Goal: Transaction & Acquisition: Subscribe to service/newsletter

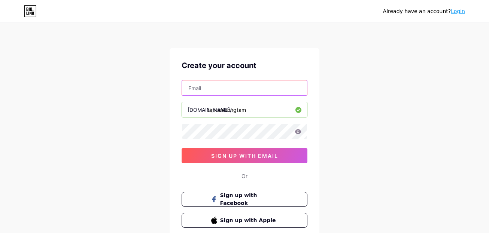
click at [206, 88] on input "text" at bounding box center [244, 87] width 125 height 15
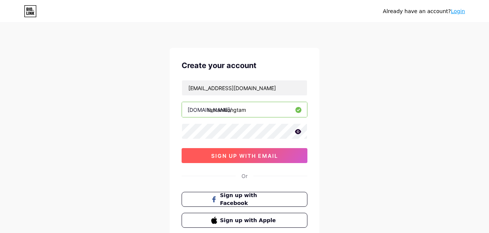
click at [260, 157] on span "sign up with email" at bounding box center [244, 156] width 67 height 6
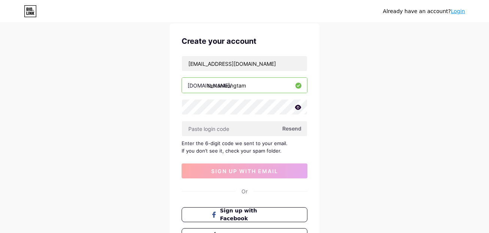
scroll to position [37, 0]
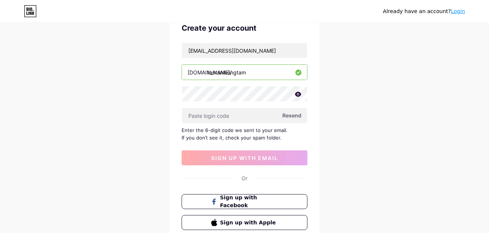
click at [300, 93] on icon at bounding box center [298, 94] width 6 height 5
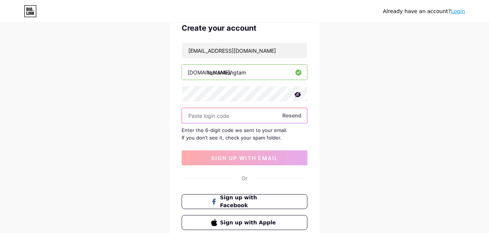
click at [234, 117] on input "text" at bounding box center [244, 115] width 125 height 15
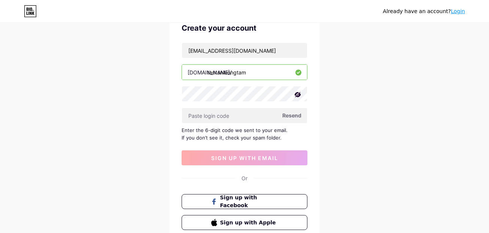
click at [285, 117] on span "Resend" at bounding box center [291, 115] width 19 height 8
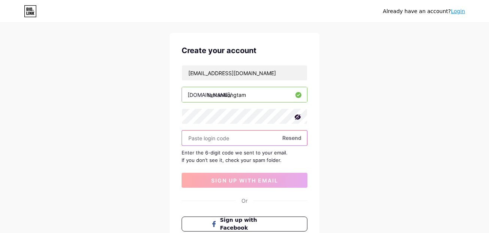
scroll to position [0, 0]
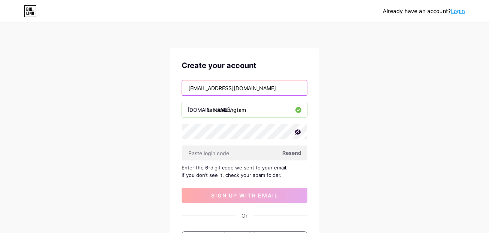
click at [216, 88] on input "lehoangphi@gmail.com" at bounding box center [244, 87] width 125 height 15
type input "lehoangphi12@gmail.com"
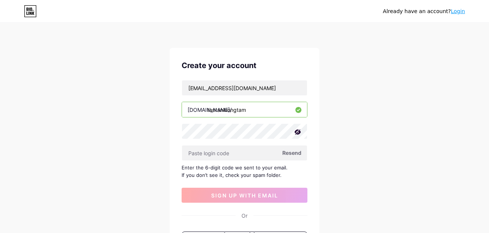
click at [290, 153] on span "Resend" at bounding box center [291, 153] width 19 height 8
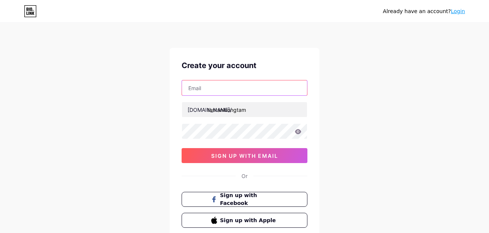
click at [235, 90] on input "text" at bounding box center [244, 87] width 125 height 15
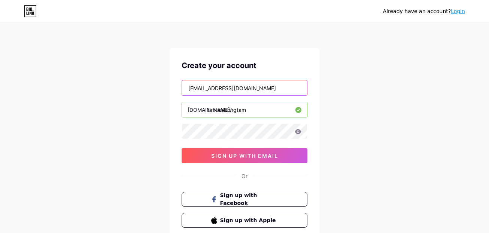
type input "[EMAIL_ADDRESS][DOMAIN_NAME]"
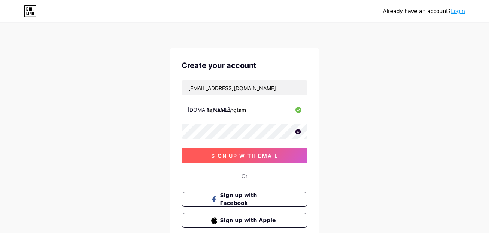
click at [229, 157] on span "sign up with email" at bounding box center [244, 156] width 67 height 6
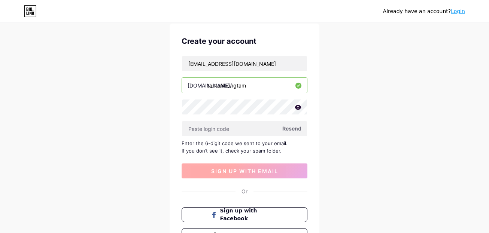
scroll to position [37, 0]
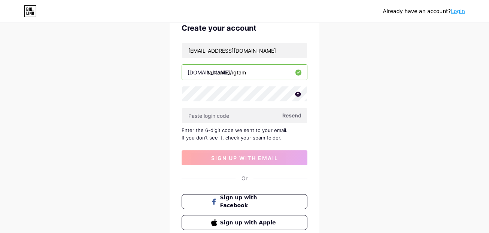
click at [293, 114] on span "Resend" at bounding box center [291, 115] width 19 height 8
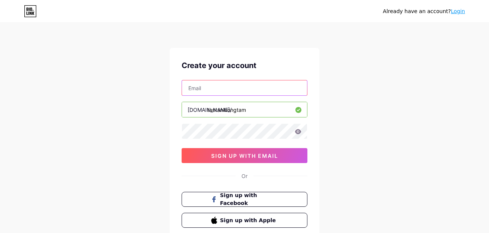
click at [227, 91] on input "text" at bounding box center [244, 87] width 125 height 15
type input "[EMAIL_ADDRESS][DOMAIN_NAME]"
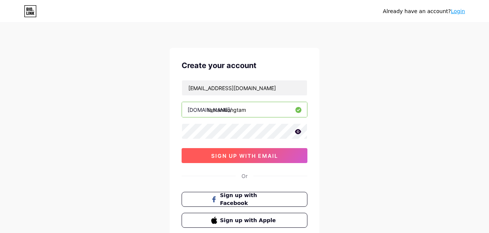
click at [245, 156] on span "sign up with email" at bounding box center [244, 156] width 67 height 6
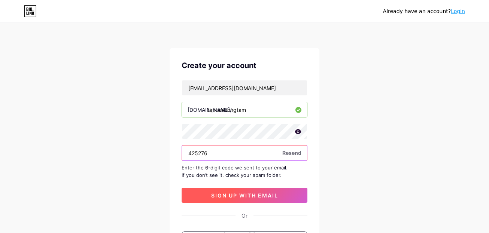
type input "425276"
click at [229, 196] on span "sign up with email" at bounding box center [244, 195] width 67 height 6
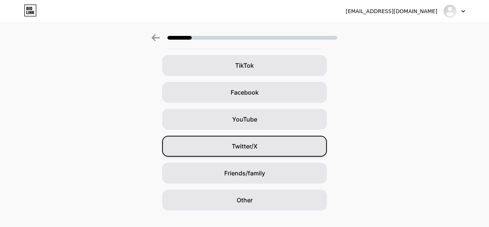
scroll to position [58, 0]
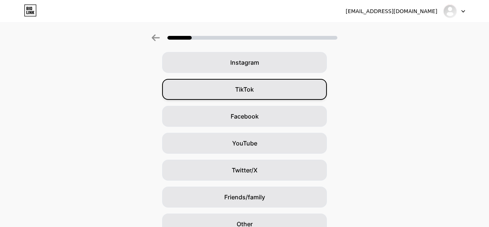
click at [260, 86] on div "TikTok" at bounding box center [244, 89] width 165 height 21
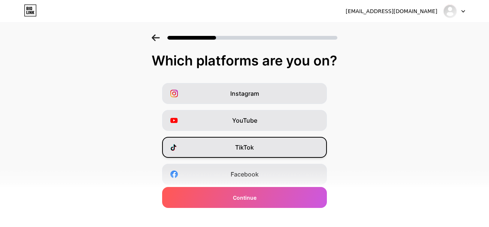
click at [249, 149] on span "TikTok" at bounding box center [244, 147] width 19 height 9
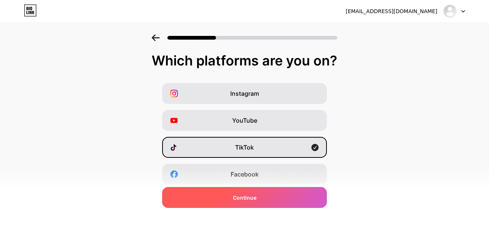
click at [251, 196] on span "Continue" at bounding box center [245, 198] width 24 height 8
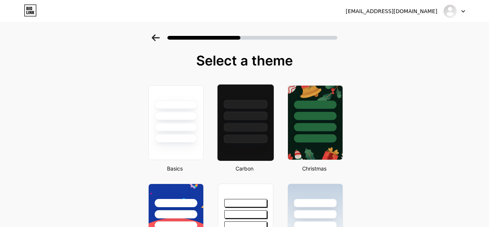
click at [241, 124] on div at bounding box center [245, 127] width 44 height 9
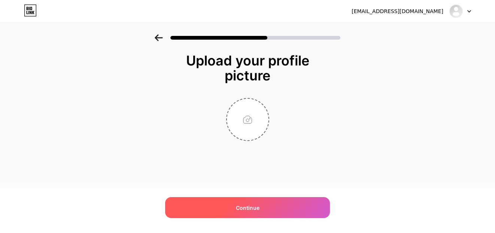
click at [245, 206] on span "Continue" at bounding box center [248, 208] width 24 height 8
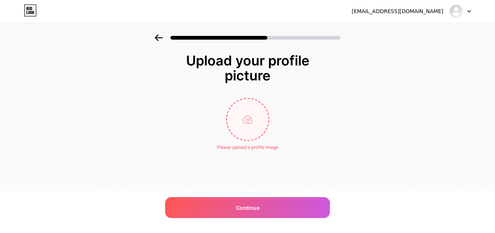
click at [250, 125] on input "file" at bounding box center [248, 120] width 42 height 42
type input "C:\fakepath\Koala.jpg"
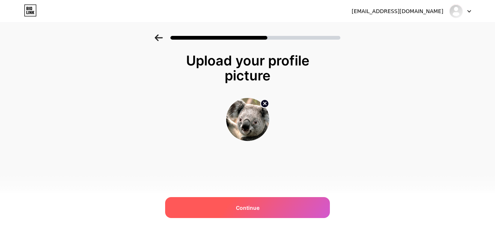
click at [243, 207] on span "Continue" at bounding box center [248, 208] width 24 height 8
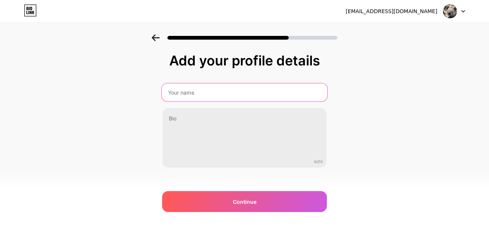
click at [272, 95] on input "text" at bounding box center [244, 92] width 165 height 18
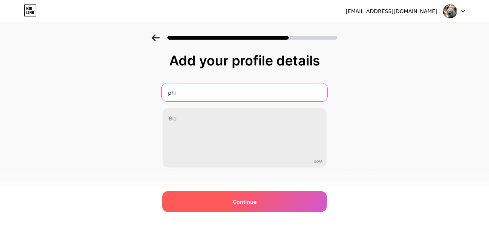
type input "phi"
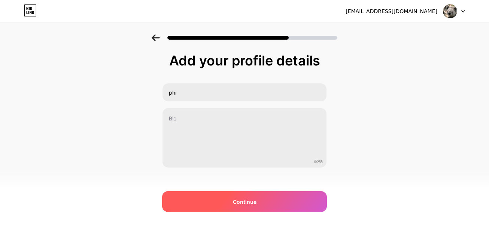
click at [255, 197] on div "Continue" at bounding box center [244, 201] width 165 height 21
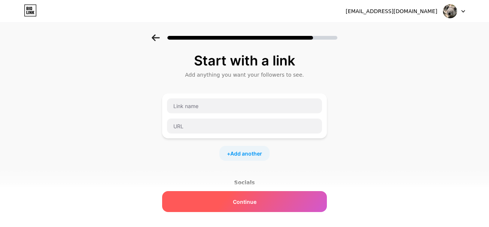
click at [248, 199] on span "Continue" at bounding box center [245, 202] width 24 height 8
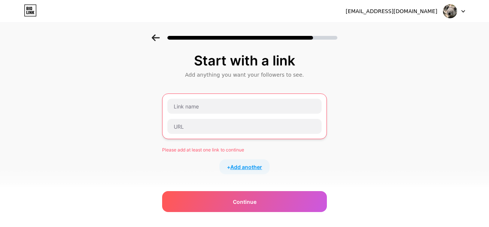
click at [240, 168] on span "Add another" at bounding box center [246, 167] width 32 height 8
click at [354, 136] on div "Start with a link Add anything you want your followers to see. Please add at le…" at bounding box center [244, 199] width 489 height 330
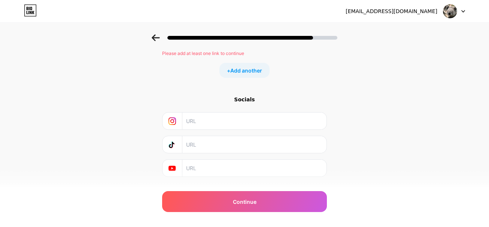
click at [203, 145] on input "text" at bounding box center [254, 144] width 136 height 17
drag, startPoint x: 237, startPoint y: 145, endPoint x: 178, endPoint y: 150, distance: 58.6
click at [178, 150] on div "tantanluongtam0?" at bounding box center [244, 144] width 155 height 17
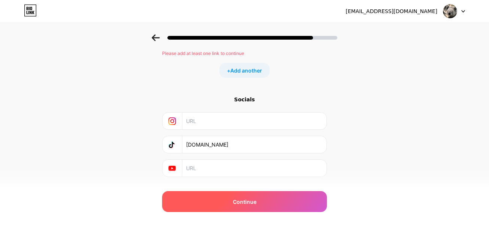
type input "[DOMAIN_NAME]"
click at [221, 202] on div "Continue" at bounding box center [244, 201] width 165 height 21
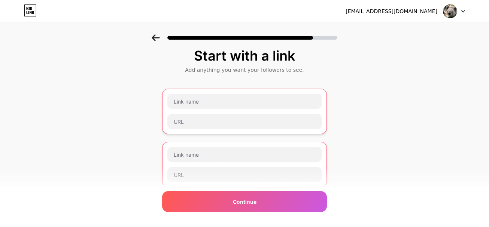
scroll to position [0, 0]
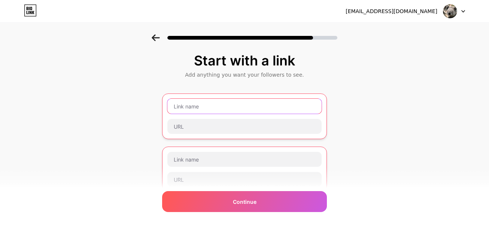
click at [199, 108] on input "text" at bounding box center [244, 106] width 154 height 15
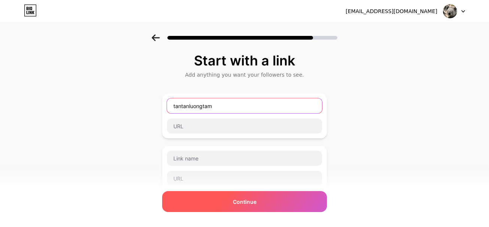
type input "tantanluongtam"
click at [236, 200] on span "Continue" at bounding box center [245, 202] width 24 height 8
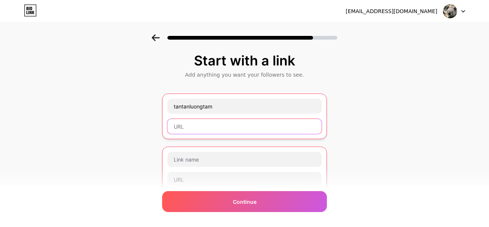
click at [200, 126] on input "text" at bounding box center [244, 126] width 154 height 15
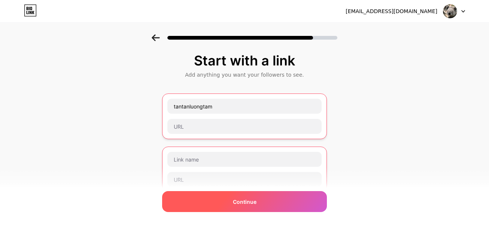
click at [240, 202] on span "Continue" at bounding box center [245, 202] width 24 height 8
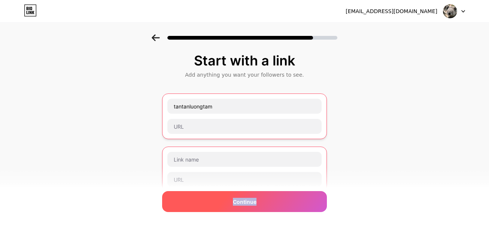
click at [240, 201] on span "Continue" at bounding box center [245, 202] width 24 height 8
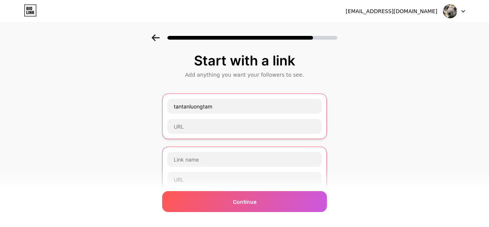
click at [153, 148] on div "Start with a link Add anything you want your followers to see. tantanluongtam P…" at bounding box center [244, 199] width 489 height 330
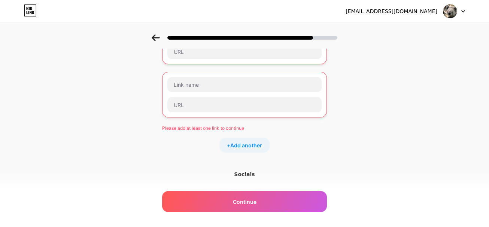
scroll to position [167, 0]
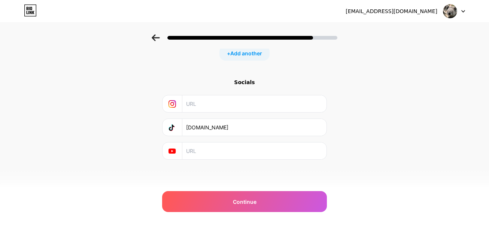
click at [245, 83] on div "Socials" at bounding box center [244, 82] width 165 height 7
click at [173, 128] on icon at bounding box center [171, 127] width 7 height 7
drag, startPoint x: 206, startPoint y: 127, endPoint x: 214, endPoint y: 126, distance: 7.5
click at [208, 127] on input "[DOMAIN_NAME]" at bounding box center [254, 127] width 136 height 17
click at [235, 131] on input "[DOMAIN_NAME]" at bounding box center [254, 127] width 136 height 17
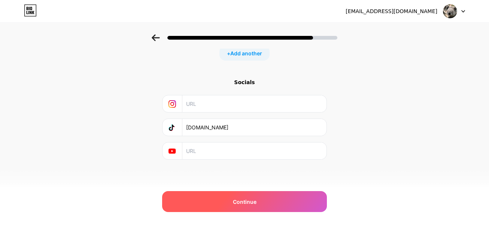
click at [246, 199] on span "Continue" at bounding box center [245, 202] width 24 height 8
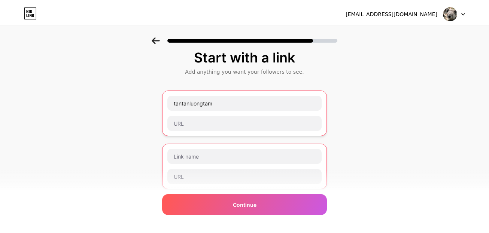
scroll to position [0, 0]
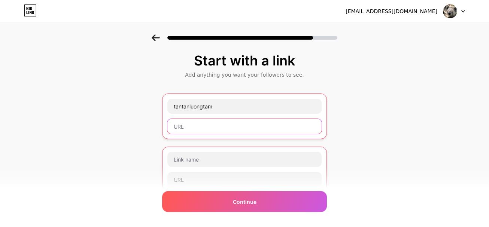
click at [212, 126] on input "text" at bounding box center [244, 126] width 154 height 15
paste input "[URL][DOMAIN_NAME][PERSON_NAME]"
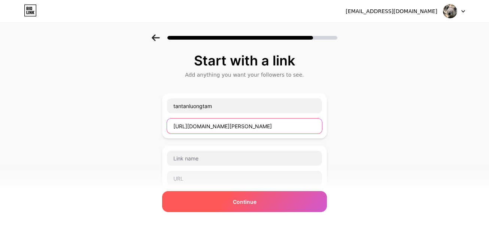
type input "[URL][DOMAIN_NAME][PERSON_NAME]"
click at [243, 202] on span "Continue" at bounding box center [245, 202] width 24 height 8
click at [249, 203] on span "Continue" at bounding box center [245, 202] width 24 height 8
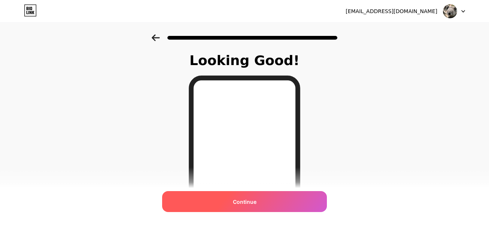
click at [239, 206] on div "Continue" at bounding box center [244, 201] width 165 height 21
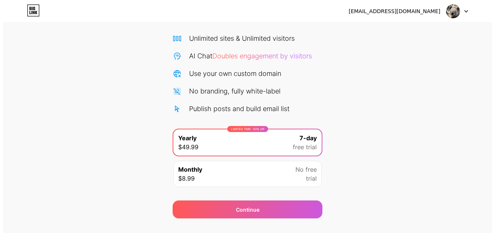
scroll to position [68, 0]
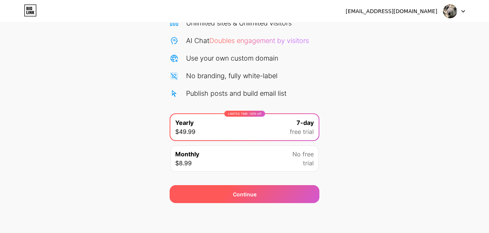
click at [236, 195] on div "Continue" at bounding box center [245, 194] width 24 height 8
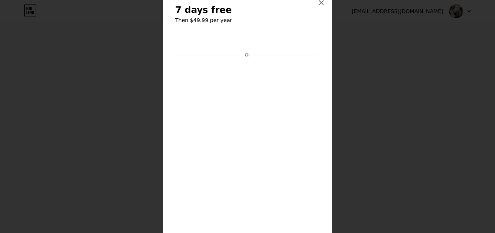
scroll to position [37, 0]
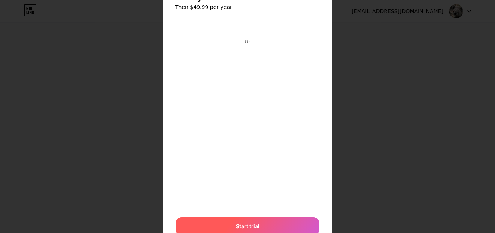
click at [248, 225] on span "Start trial" at bounding box center [248, 226] width 24 height 8
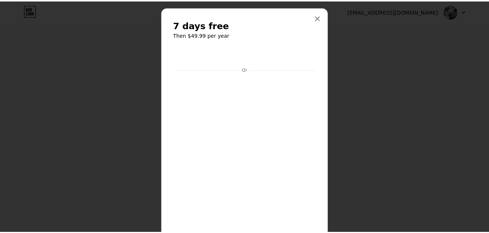
scroll to position [0, 0]
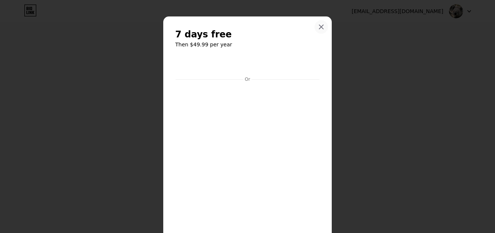
click at [318, 28] on icon at bounding box center [321, 27] width 6 height 6
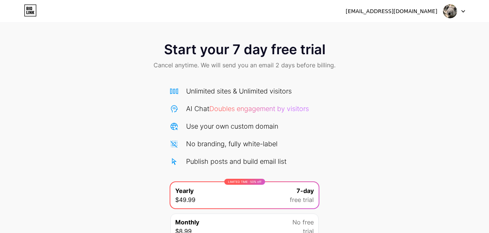
click at [214, 93] on div "Unlimited sites & Unlimited visitors" at bounding box center [238, 91] width 105 height 10
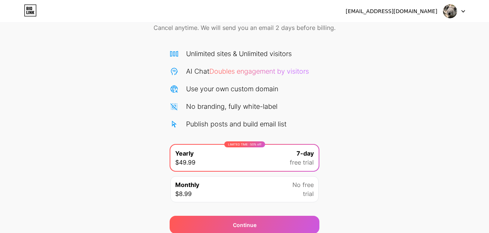
click at [199, 160] on div "LIMITED TIME : 50% off Yearly $49.99 7-day free trial" at bounding box center [244, 158] width 148 height 26
drag, startPoint x: 193, startPoint y: 186, endPoint x: 187, endPoint y: 183, distance: 6.2
click at [192, 186] on span "Monthly" at bounding box center [187, 184] width 24 height 9
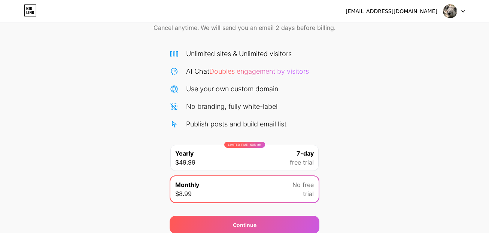
click at [186, 166] on span "$49.99" at bounding box center [185, 162] width 20 height 9
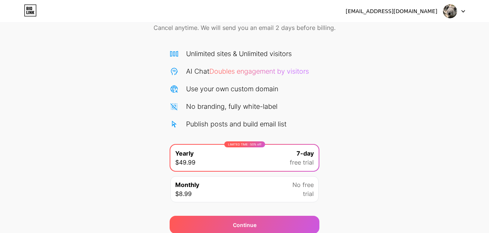
click at [148, 172] on div "Start your 7 day free trial Cancel anytime. We will send you an email 2 days be…" at bounding box center [244, 115] width 489 height 237
click at [183, 141] on div "Unlimited sites & Unlimited visitors AI Chat Doubles engagement by visitors Use…" at bounding box center [244, 128] width 150 height 158
click at [191, 120] on div "Publish posts and build email list" at bounding box center [236, 124] width 100 height 10
click at [193, 118] on html "[EMAIL_ADDRESS][DOMAIN_NAME] Logout Link Copied Start your 7 day free trial Can…" at bounding box center [244, 113] width 489 height 301
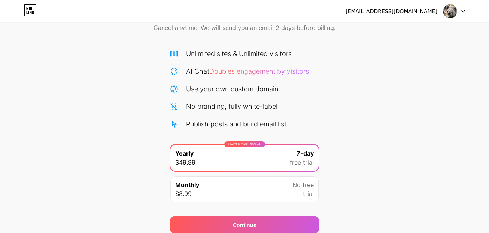
click at [233, 155] on div "LIMITED TIME : 50% off Yearly $49.99 7-day free trial" at bounding box center [244, 158] width 148 height 26
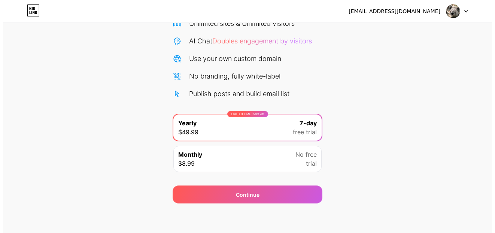
scroll to position [68, 0]
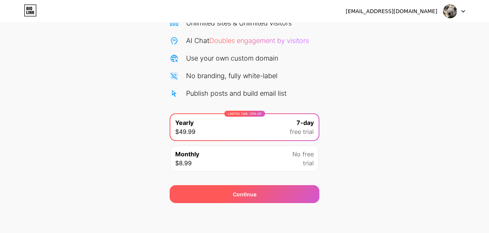
click at [242, 196] on div "Continue" at bounding box center [245, 194] width 24 height 8
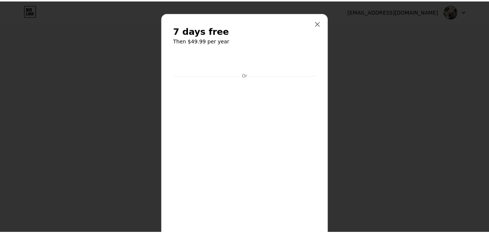
scroll to position [0, 0]
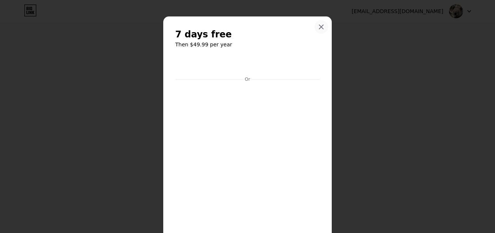
click at [318, 28] on icon at bounding box center [321, 27] width 6 height 6
